Goal: Task Accomplishment & Management: Complete application form

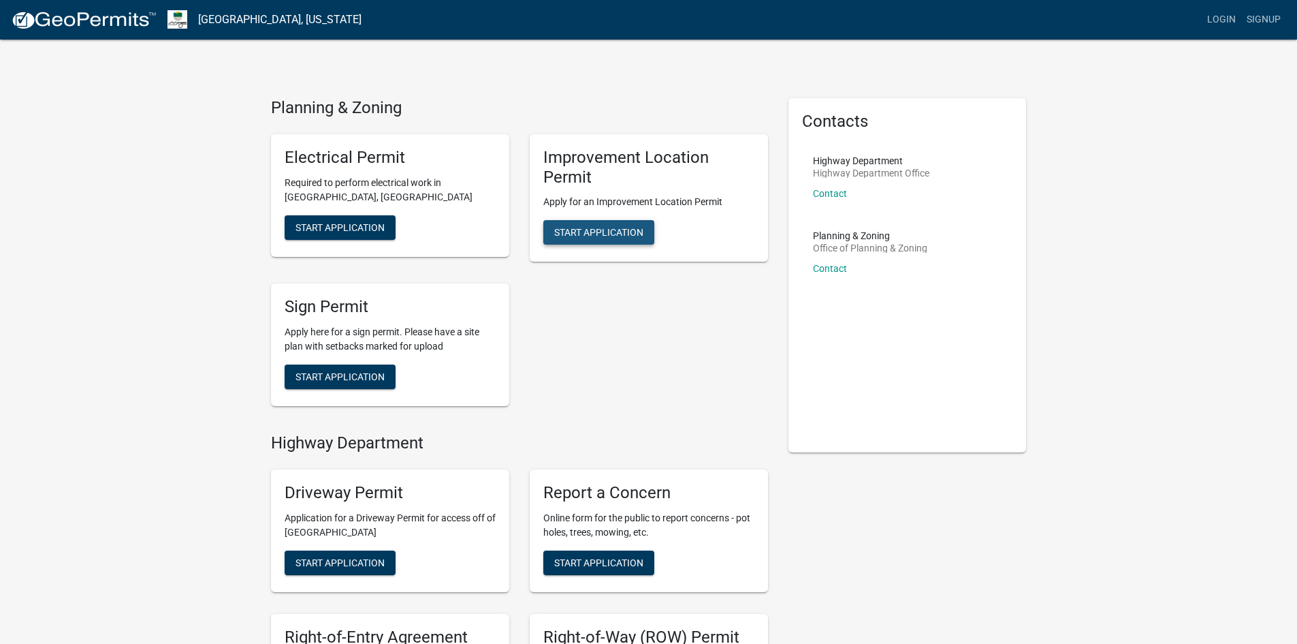
click at [598, 227] on span "Start Application" at bounding box center [598, 232] width 89 height 11
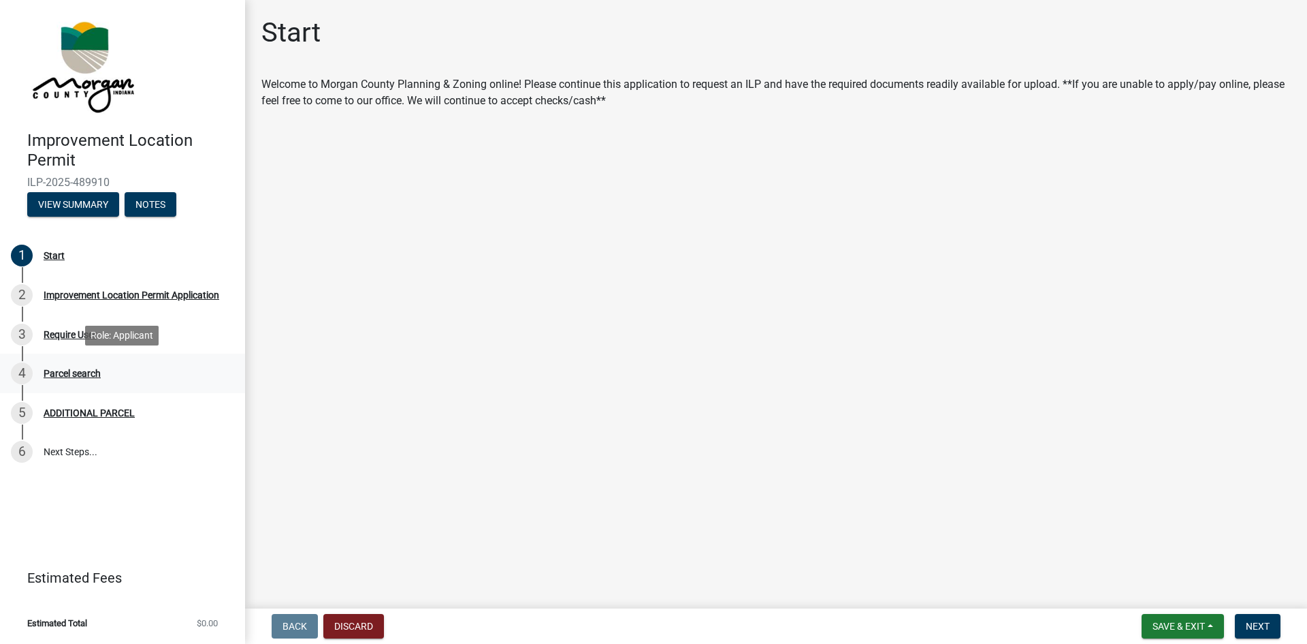
click at [72, 375] on div "Parcel search" at bounding box center [72, 373] width 57 height 10
click at [70, 370] on div "Parcel search" at bounding box center [72, 373] width 57 height 10
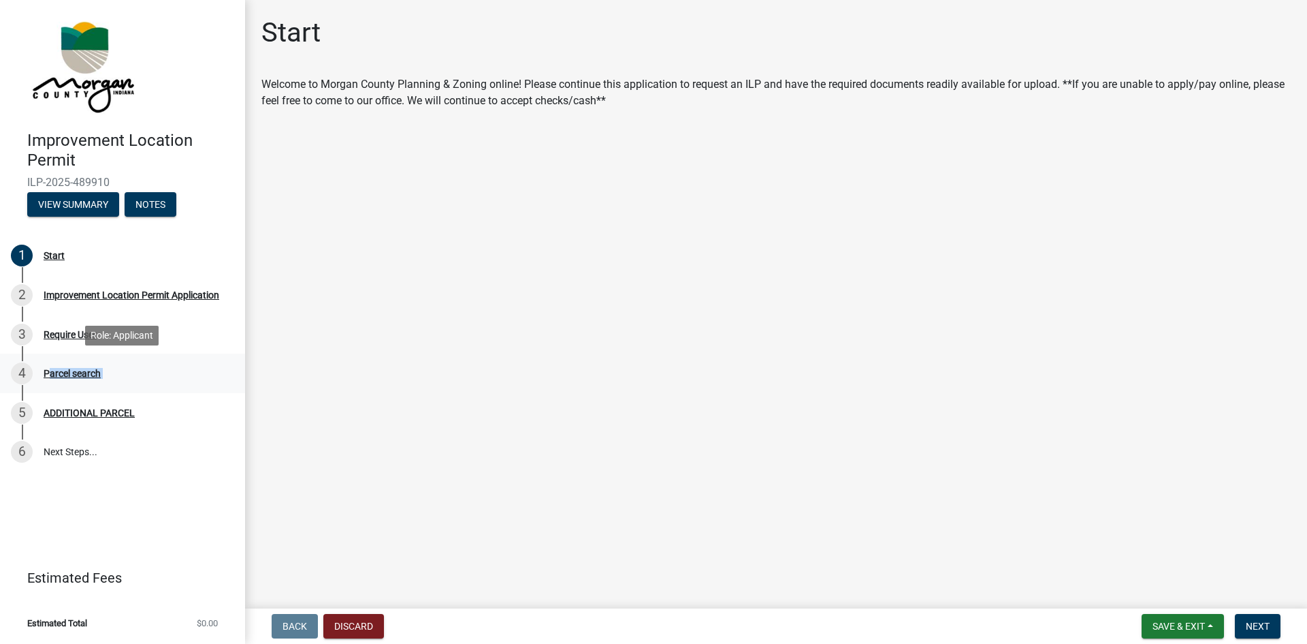
click at [70, 370] on div "Parcel search" at bounding box center [72, 373] width 57 height 10
click at [1263, 633] on button "Next" at bounding box center [1258, 626] width 46 height 25
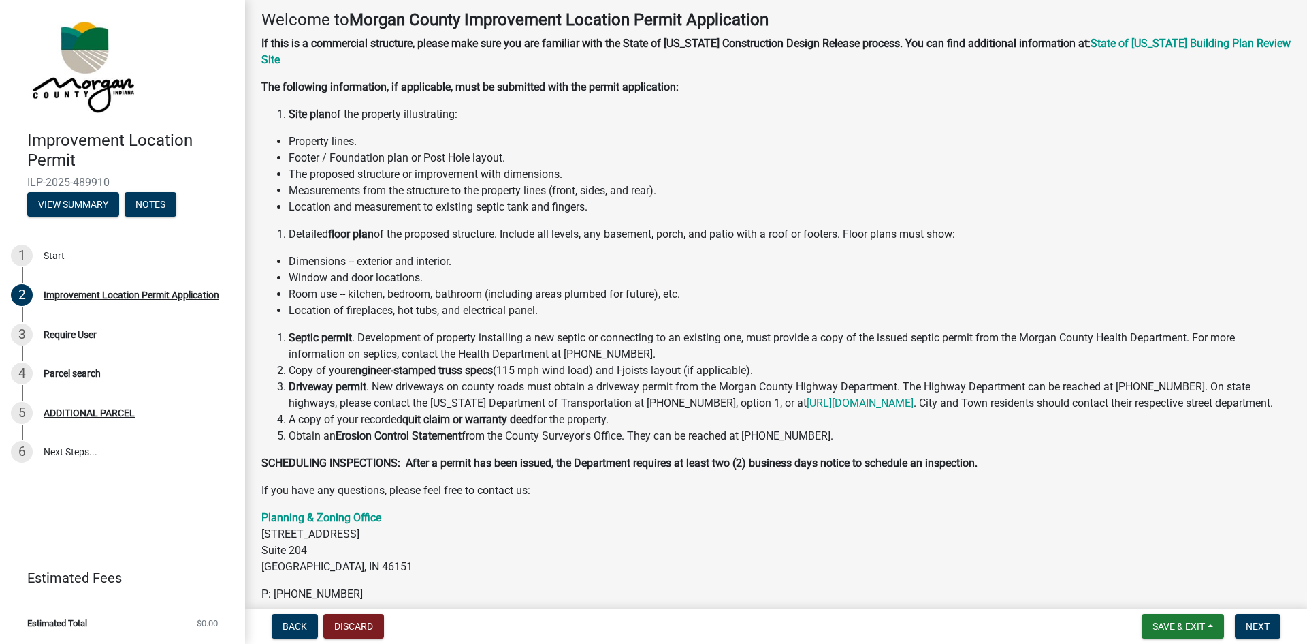
scroll to position [129, 0]
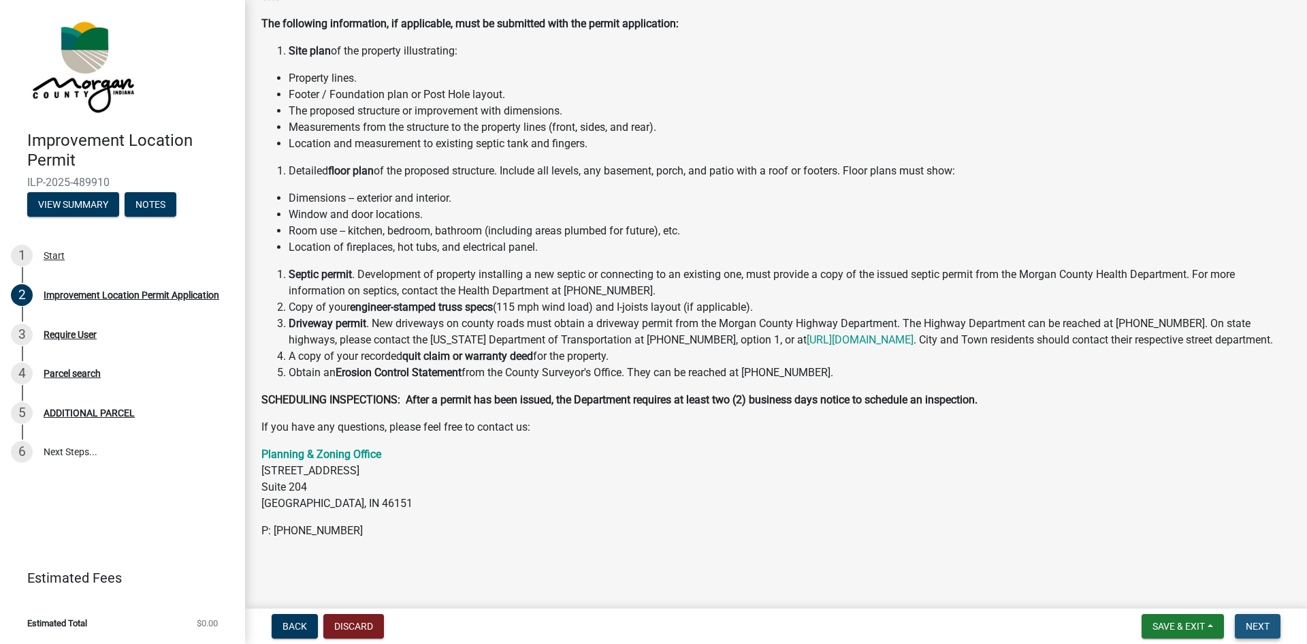
click at [1265, 628] on span "Next" at bounding box center [1258, 625] width 24 height 11
